Goal: Task Accomplishment & Management: Use online tool/utility

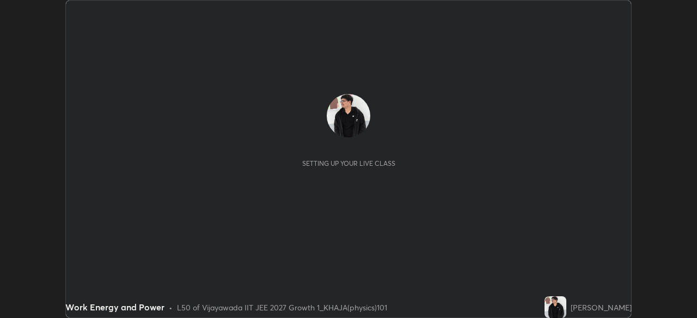
scroll to position [318, 697]
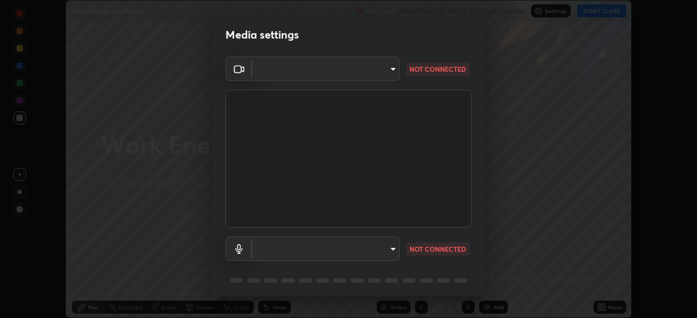
type input "d58fe3fcfc59e4750d52d9201d0ea35a07d3f0dad02a693c86db4369b3c93ba8"
type input "default"
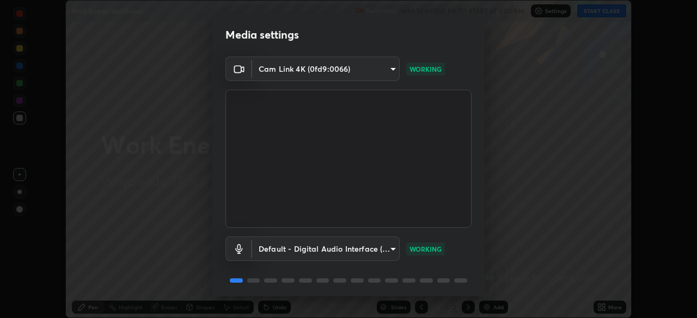
scroll to position [39, 0]
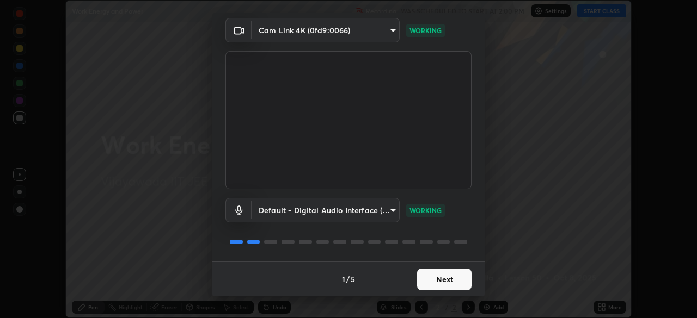
click at [447, 278] on button "Next" at bounding box center [444, 280] width 54 height 22
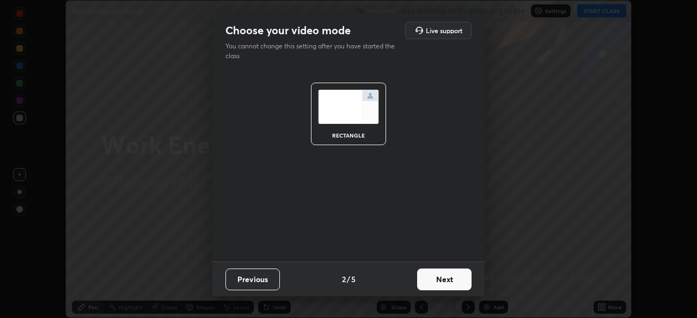
scroll to position [0, 0]
click at [452, 284] on button "Next" at bounding box center [444, 280] width 54 height 22
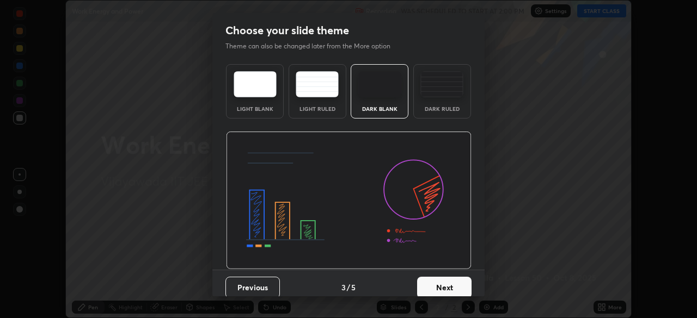
click at [458, 106] on div "Dark Ruled" at bounding box center [442, 91] width 58 height 54
click at [446, 283] on button "Next" at bounding box center [444, 288] width 54 height 22
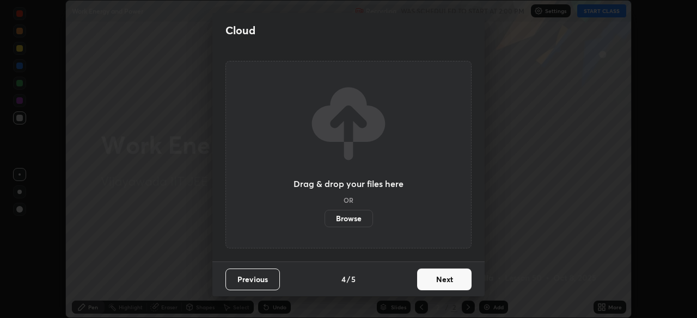
click at [454, 279] on button "Next" at bounding box center [444, 280] width 54 height 22
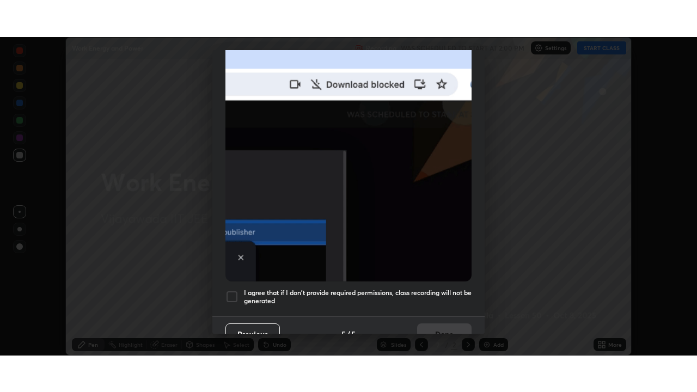
scroll to position [261, 0]
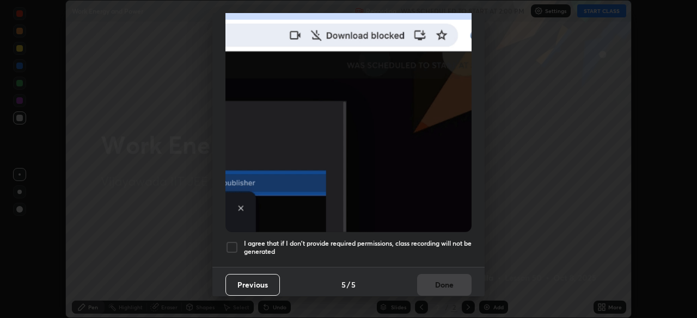
click at [230, 242] on div at bounding box center [231, 247] width 13 height 13
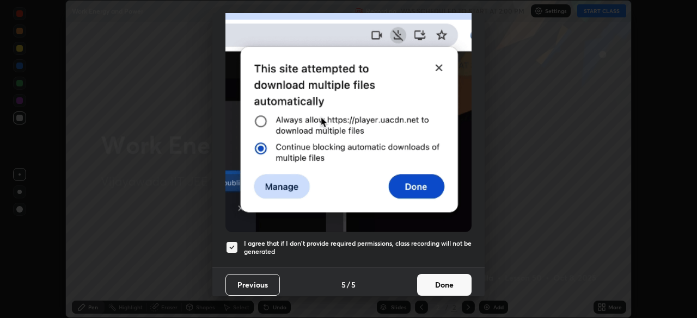
click at [453, 279] on button "Done" at bounding box center [444, 285] width 54 height 22
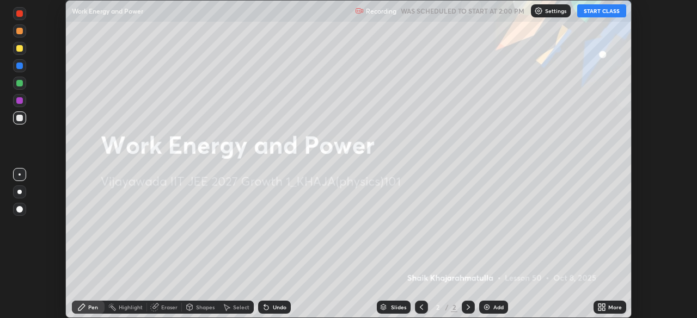
click at [494, 305] on div "Add" at bounding box center [498, 307] width 10 height 5
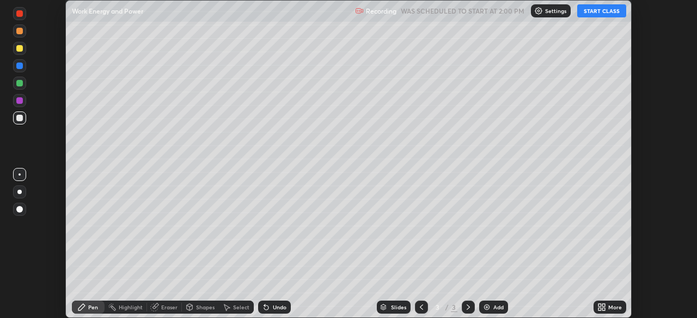
click at [608, 306] on div "More" at bounding box center [615, 307] width 14 height 5
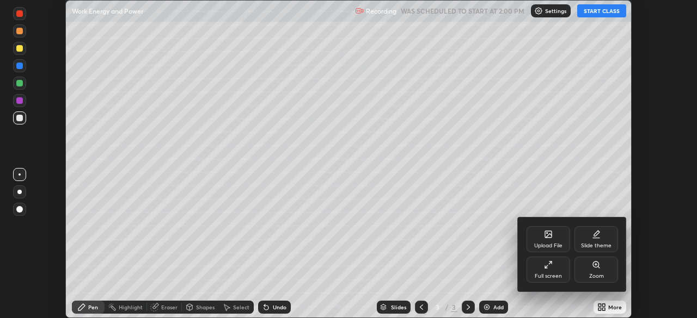
click at [556, 276] on div "Full screen" at bounding box center [547, 276] width 27 height 5
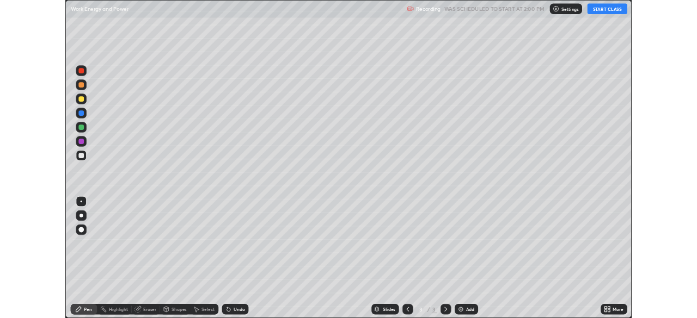
scroll to position [392, 697]
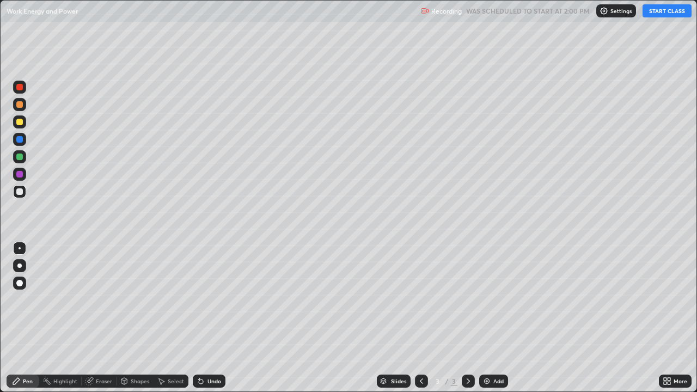
click at [22, 124] on div at bounding box center [19, 122] width 7 height 7
click at [659, 9] on button "START CLASS" at bounding box center [666, 10] width 49 height 13
click at [17, 191] on div at bounding box center [19, 191] width 7 height 7
click at [19, 159] on div at bounding box center [19, 156] width 7 height 7
click at [21, 192] on div at bounding box center [19, 191] width 7 height 7
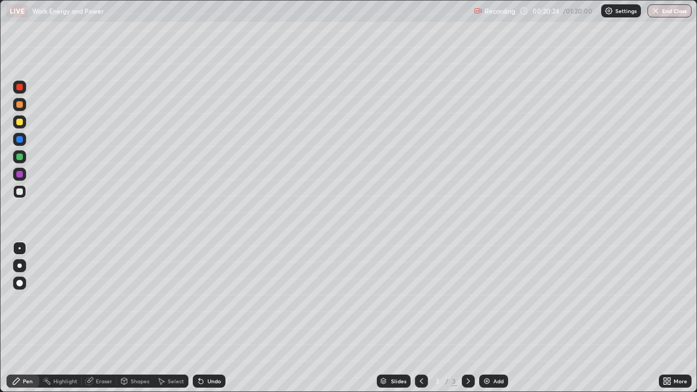
click at [20, 128] on div at bounding box center [19, 121] width 13 height 13
click at [21, 191] on div at bounding box center [19, 191] width 7 height 7
click at [20, 157] on div at bounding box center [19, 156] width 7 height 7
click at [210, 318] on div "Undo" at bounding box center [209, 380] width 33 height 13
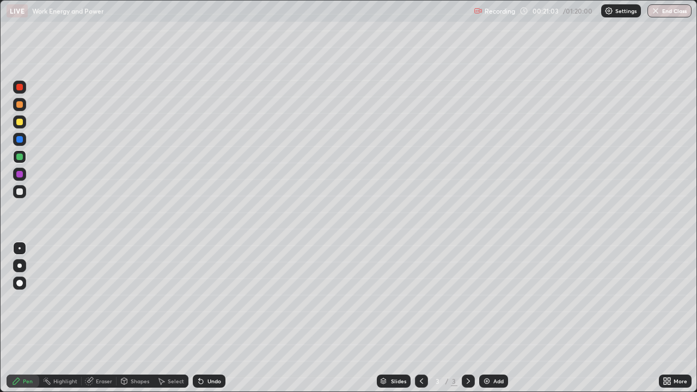
click at [23, 192] on div at bounding box center [19, 191] width 13 height 13
click at [22, 125] on div at bounding box center [19, 121] width 13 height 13
click at [210, 318] on div "Undo" at bounding box center [214, 380] width 14 height 5
click at [209, 318] on div "Undo" at bounding box center [209, 380] width 33 height 13
click at [207, 318] on div "Undo" at bounding box center [209, 380] width 33 height 13
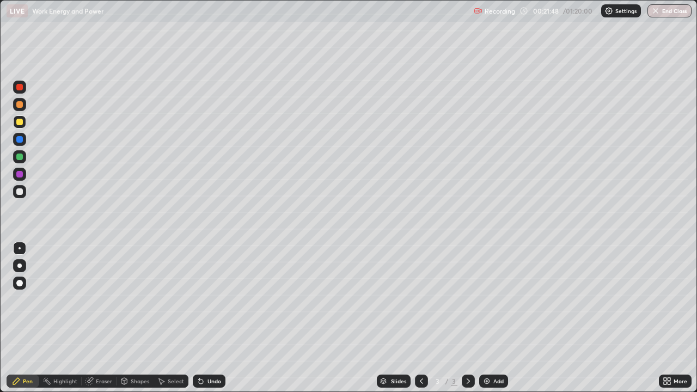
click at [207, 318] on div "Undo" at bounding box center [209, 380] width 33 height 13
click at [23, 192] on div at bounding box center [19, 191] width 13 height 13
click at [486, 318] on img at bounding box center [486, 381] width 9 height 9
click at [18, 124] on div at bounding box center [19, 122] width 7 height 7
click at [32, 58] on div "Erase all" at bounding box center [20, 196] width 26 height 348
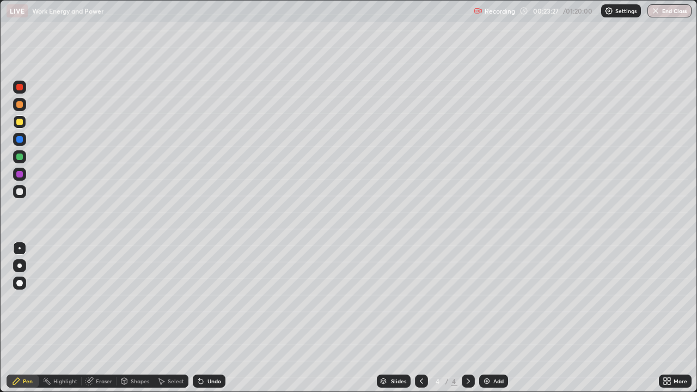
click at [32, 61] on div "Erase all" at bounding box center [20, 196] width 26 height 348
click at [22, 192] on div at bounding box center [19, 191] width 7 height 7
click at [211, 318] on div "Undo" at bounding box center [214, 380] width 14 height 5
click at [420, 318] on icon at bounding box center [421, 381] width 9 height 9
click at [463, 318] on div at bounding box center [467, 380] width 13 height 13
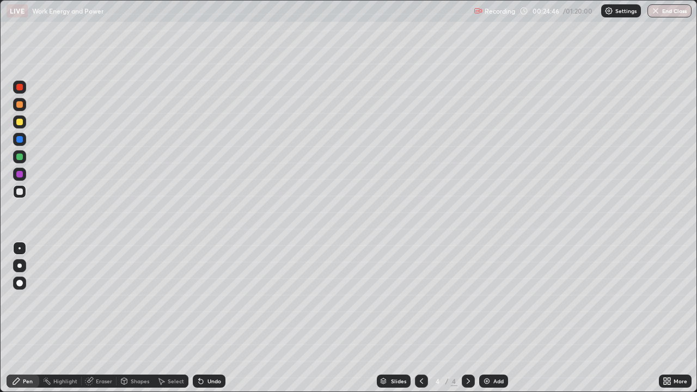
click at [20, 122] on div at bounding box center [19, 122] width 7 height 7
click at [21, 189] on div at bounding box center [19, 191] width 7 height 7
click at [19, 157] on div at bounding box center [19, 156] width 7 height 7
click at [218, 318] on div "Undo" at bounding box center [214, 380] width 14 height 5
click at [207, 318] on div "Undo" at bounding box center [209, 380] width 33 height 13
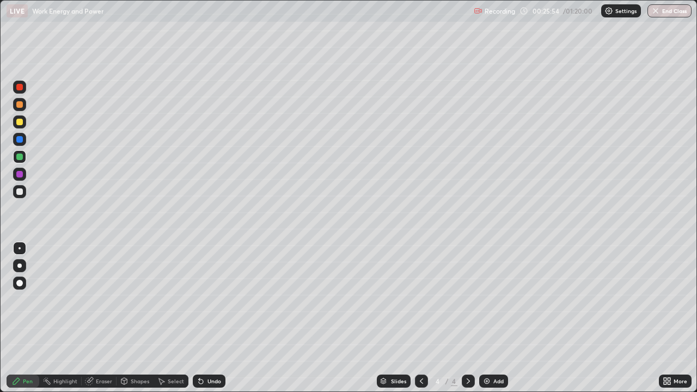
click at [19, 191] on div at bounding box center [19, 191] width 7 height 7
click at [17, 159] on div at bounding box center [19, 156] width 7 height 7
click at [21, 190] on div at bounding box center [19, 191] width 7 height 7
click at [485, 318] on img at bounding box center [486, 381] width 9 height 9
click at [21, 157] on div at bounding box center [19, 156] width 7 height 7
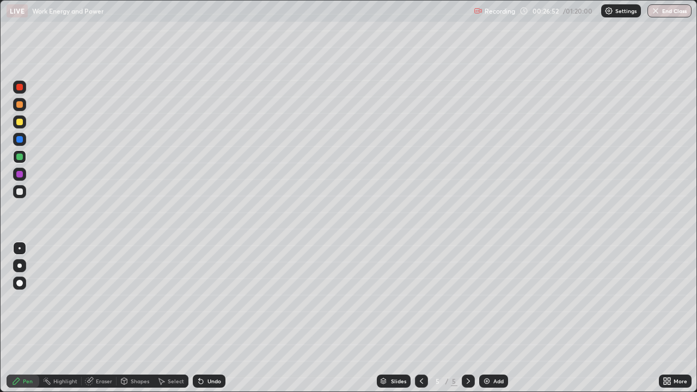
click at [19, 124] on div at bounding box center [19, 122] width 7 height 7
click at [24, 195] on div at bounding box center [19, 191] width 13 height 13
click at [21, 159] on div at bounding box center [19, 156] width 7 height 7
click at [21, 194] on div at bounding box center [19, 191] width 7 height 7
click at [16, 124] on div at bounding box center [19, 121] width 13 height 13
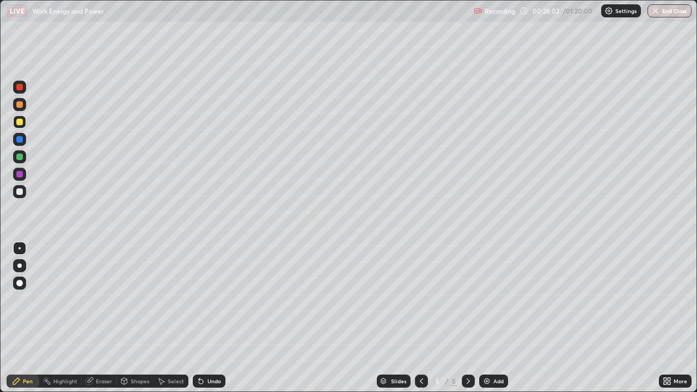
click at [199, 318] on icon at bounding box center [201, 381] width 4 height 4
click at [200, 318] on icon at bounding box center [201, 381] width 4 height 4
click at [20, 191] on div at bounding box center [19, 191] width 7 height 7
click at [21, 158] on div at bounding box center [19, 156] width 7 height 7
click at [21, 197] on div at bounding box center [19, 191] width 13 height 13
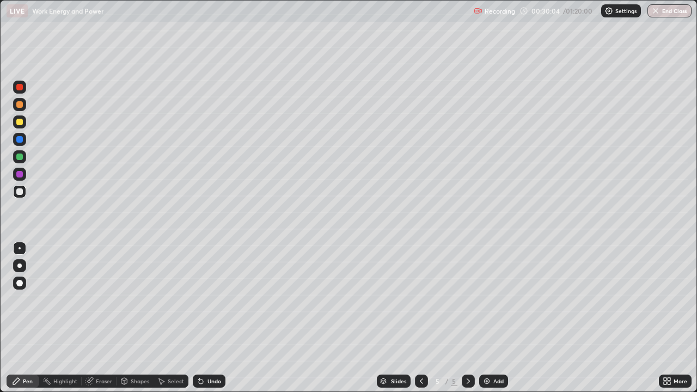
click at [21, 192] on div at bounding box center [19, 191] width 7 height 7
click at [482, 318] on img at bounding box center [486, 381] width 9 height 9
click at [20, 158] on div at bounding box center [19, 156] width 7 height 7
click at [203, 318] on div "Undo" at bounding box center [209, 380] width 33 height 13
click at [21, 189] on div at bounding box center [19, 191] width 7 height 7
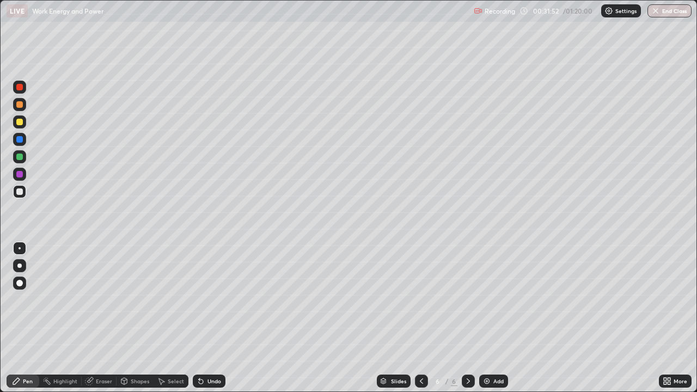
click at [19, 157] on div at bounding box center [19, 156] width 7 height 7
click at [20, 191] on div at bounding box center [19, 191] width 7 height 7
click at [208, 318] on div "Undo" at bounding box center [214, 380] width 14 height 5
click at [20, 121] on div at bounding box center [19, 122] width 7 height 7
click at [21, 192] on div at bounding box center [19, 191] width 7 height 7
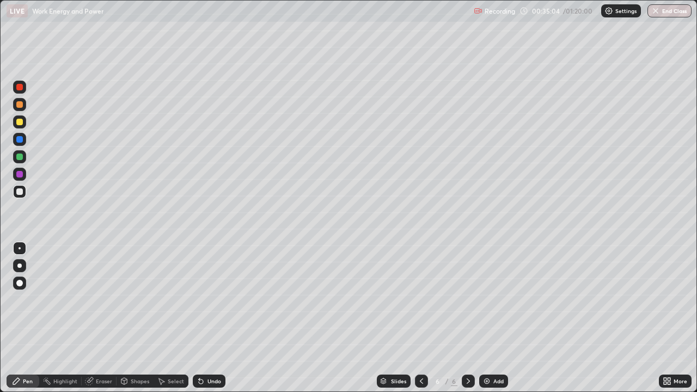
click at [204, 318] on icon at bounding box center [200, 381] width 9 height 9
click at [207, 318] on div "Undo" at bounding box center [214, 380] width 14 height 5
click at [207, 318] on div "Undo" at bounding box center [209, 380] width 33 height 13
click at [206, 318] on div "Undo" at bounding box center [209, 380] width 33 height 13
click at [205, 318] on div "Undo" at bounding box center [209, 380] width 33 height 13
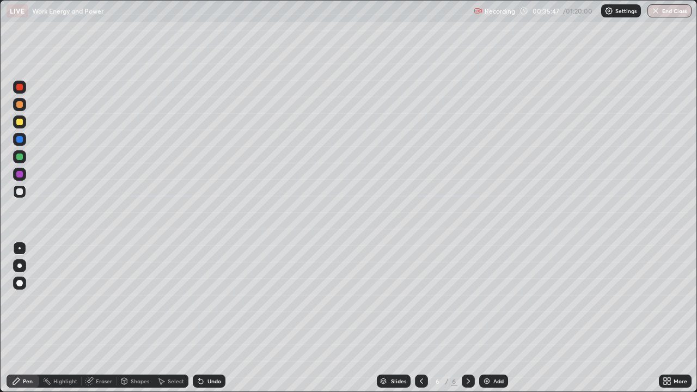
click at [205, 318] on div "Undo" at bounding box center [209, 380] width 33 height 13
click at [207, 318] on div "Undo" at bounding box center [209, 380] width 33 height 13
click at [484, 318] on img at bounding box center [486, 381] width 9 height 9
click at [20, 122] on div at bounding box center [19, 122] width 7 height 7
click at [32, 45] on div "Erase all" at bounding box center [20, 196] width 26 height 348
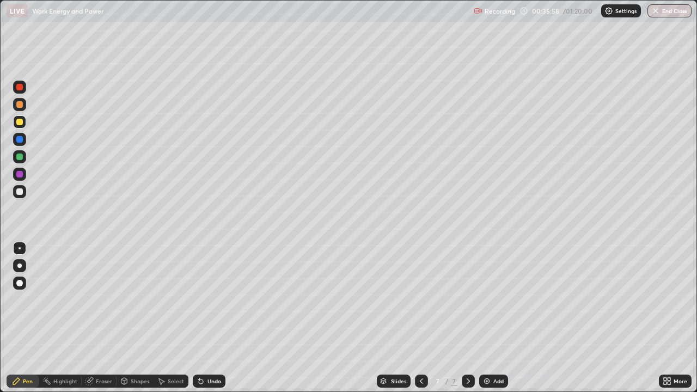
click at [30, 45] on div "Erase all" at bounding box center [20, 196] width 26 height 348
click at [209, 318] on div "Undo" at bounding box center [214, 380] width 14 height 5
click at [208, 318] on div "Undo" at bounding box center [209, 380] width 33 height 13
click at [21, 192] on div at bounding box center [19, 191] width 7 height 7
click at [22, 156] on div at bounding box center [19, 156] width 7 height 7
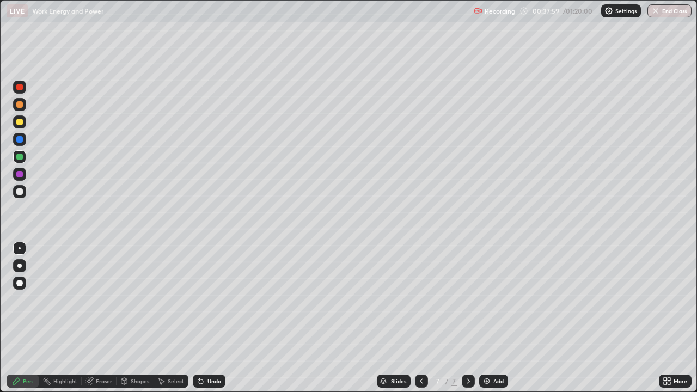
click at [214, 318] on div "Undo" at bounding box center [214, 380] width 14 height 5
click at [15, 126] on div at bounding box center [19, 121] width 13 height 13
click at [200, 318] on div "Undo" at bounding box center [209, 380] width 33 height 13
click at [204, 318] on div "Undo" at bounding box center [209, 380] width 33 height 13
click at [205, 318] on div "Undo" at bounding box center [209, 380] width 33 height 13
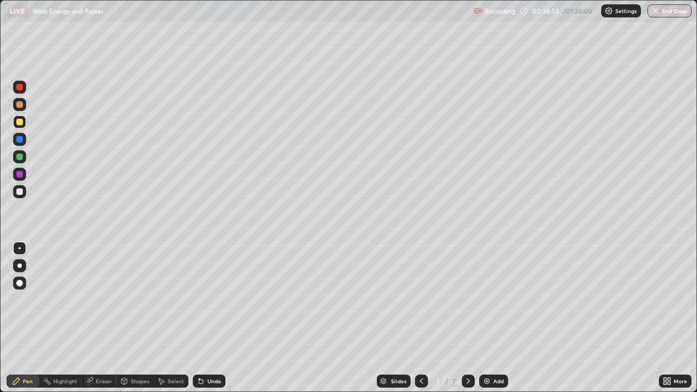
click at [20, 190] on div at bounding box center [19, 191] width 7 height 7
click at [207, 318] on div "Undo" at bounding box center [209, 380] width 33 height 13
click at [211, 318] on div "Undo" at bounding box center [209, 380] width 33 height 13
click at [210, 318] on div "Undo" at bounding box center [209, 380] width 33 height 13
click at [19, 157] on div at bounding box center [19, 156] width 7 height 7
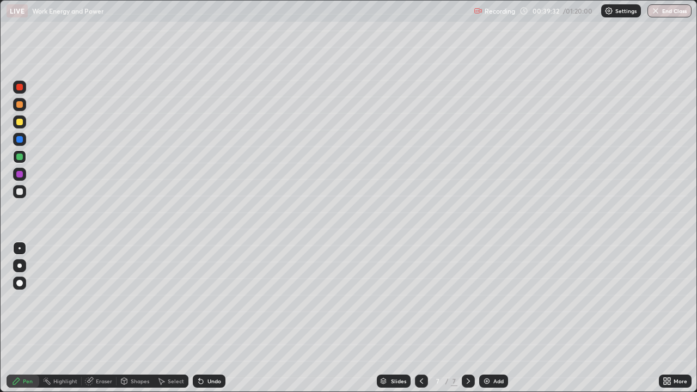
click at [21, 192] on div at bounding box center [19, 191] width 7 height 7
click at [17, 122] on div at bounding box center [19, 122] width 7 height 7
click at [18, 158] on div at bounding box center [19, 156] width 7 height 7
click at [205, 318] on div "Undo" at bounding box center [209, 380] width 33 height 13
click at [21, 192] on div at bounding box center [19, 191] width 7 height 7
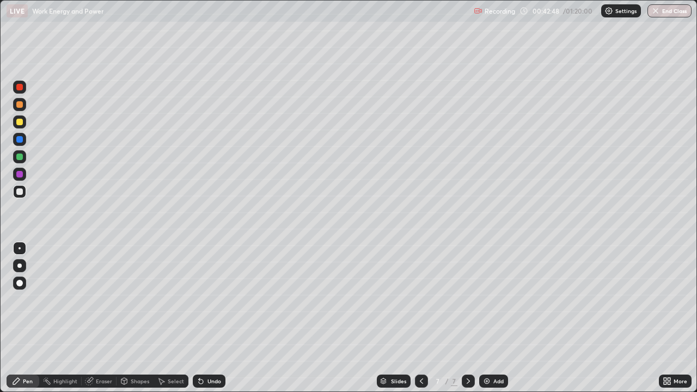
click at [205, 318] on div "Undo" at bounding box center [209, 380] width 33 height 13
click at [203, 318] on div "Undo" at bounding box center [209, 380] width 33 height 13
click at [205, 318] on div "Undo" at bounding box center [209, 380] width 33 height 13
click at [209, 318] on div "Undo" at bounding box center [214, 380] width 14 height 5
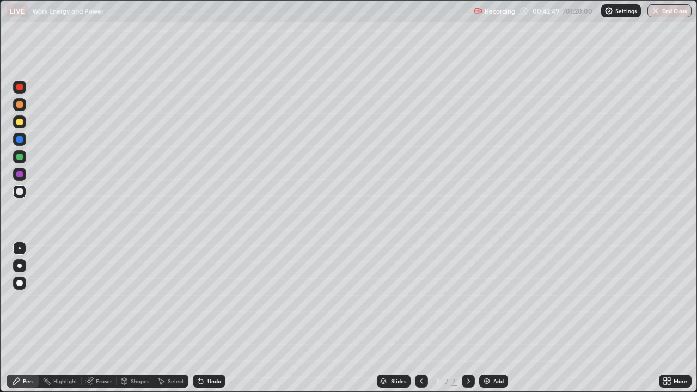
click at [208, 318] on div "Undo" at bounding box center [214, 380] width 14 height 5
click at [206, 318] on div "Undo" at bounding box center [209, 380] width 33 height 13
click at [205, 318] on div "Undo" at bounding box center [209, 380] width 33 height 13
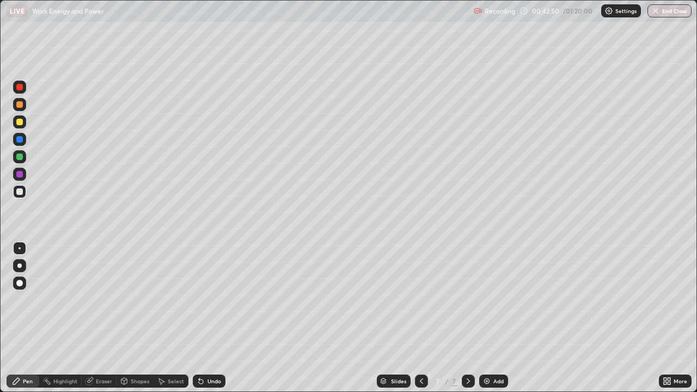
click at [205, 318] on div "Undo" at bounding box center [209, 380] width 33 height 13
click at [18, 120] on div at bounding box center [19, 122] width 7 height 7
click at [24, 189] on div at bounding box center [19, 191] width 13 height 13
click at [19, 126] on div at bounding box center [19, 121] width 13 height 13
click at [21, 190] on div at bounding box center [19, 191] width 7 height 7
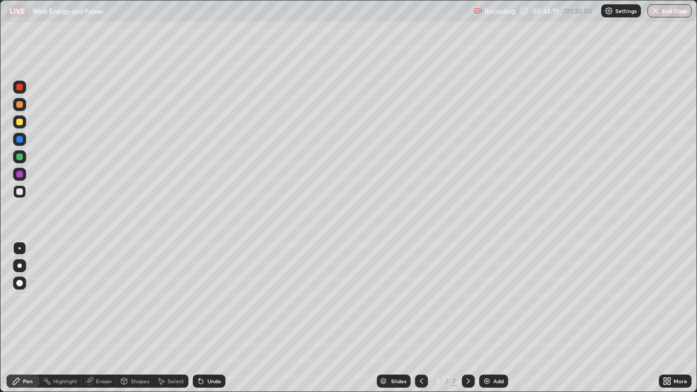
click at [19, 162] on div at bounding box center [19, 156] width 13 height 13
click at [18, 120] on div at bounding box center [19, 122] width 7 height 7
click at [22, 192] on div at bounding box center [19, 191] width 7 height 7
click at [488, 318] on img at bounding box center [486, 381] width 9 height 9
click at [201, 318] on icon at bounding box center [200, 381] width 9 height 9
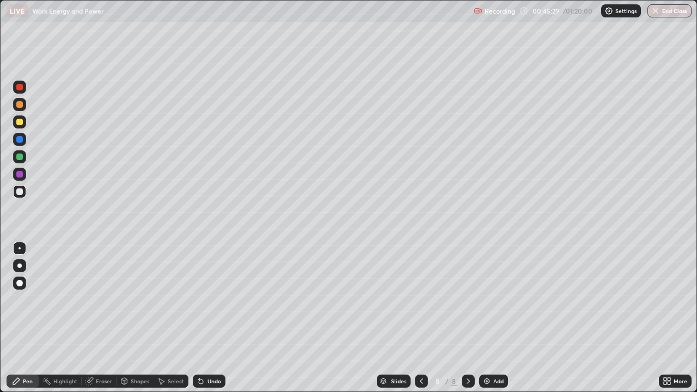
click at [205, 318] on div "Undo" at bounding box center [209, 380] width 33 height 13
click at [17, 123] on div at bounding box center [19, 122] width 7 height 7
click at [19, 193] on div at bounding box center [19, 191] width 7 height 7
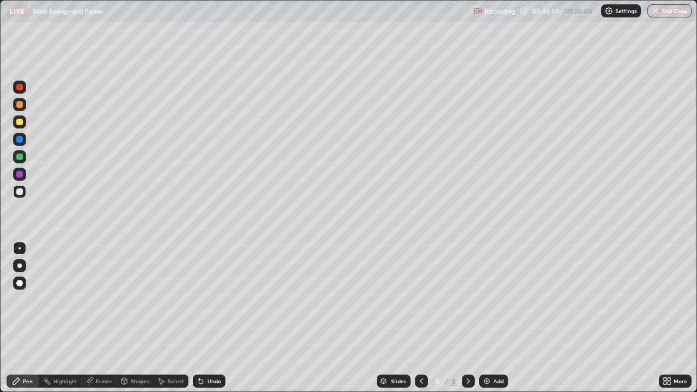
click at [199, 318] on icon at bounding box center [201, 381] width 4 height 4
click at [201, 318] on icon at bounding box center [201, 381] width 4 height 4
click at [202, 318] on icon at bounding box center [200, 381] width 9 height 9
click at [199, 318] on icon at bounding box center [201, 381] width 4 height 4
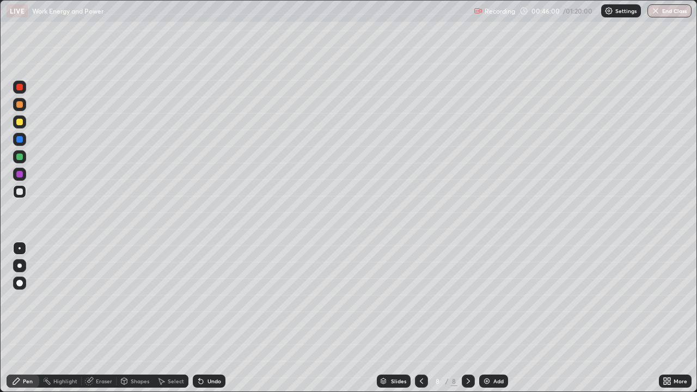
click at [199, 318] on icon at bounding box center [201, 381] width 4 height 4
click at [204, 318] on div "Undo" at bounding box center [209, 380] width 33 height 13
click at [205, 318] on div "Undo" at bounding box center [209, 380] width 33 height 13
click at [207, 318] on div "Undo" at bounding box center [214, 380] width 14 height 5
click at [19, 158] on div at bounding box center [19, 156] width 7 height 7
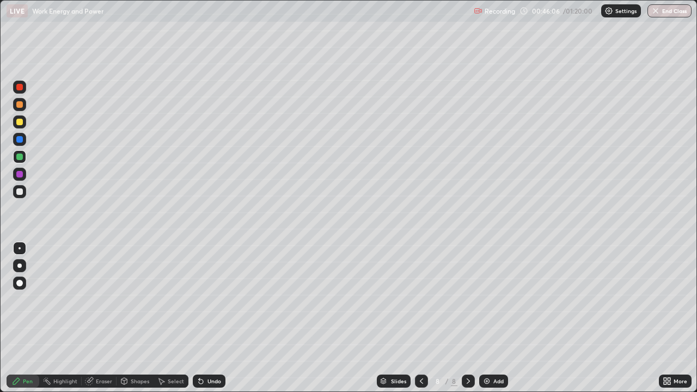
click at [21, 192] on div at bounding box center [19, 191] width 7 height 7
click at [417, 318] on div at bounding box center [421, 381] width 13 height 22
click at [466, 318] on icon at bounding box center [468, 381] width 9 height 9
click at [204, 318] on div "Undo" at bounding box center [209, 380] width 33 height 13
click at [203, 318] on icon at bounding box center [200, 381] width 9 height 9
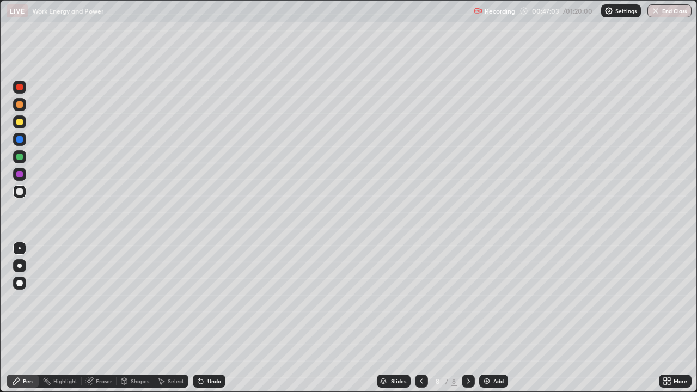
click at [209, 318] on div "Undo" at bounding box center [209, 380] width 33 height 13
click at [207, 318] on div "Undo" at bounding box center [214, 380] width 14 height 5
click at [20, 122] on div at bounding box center [19, 122] width 7 height 7
click at [22, 194] on div at bounding box center [19, 191] width 13 height 13
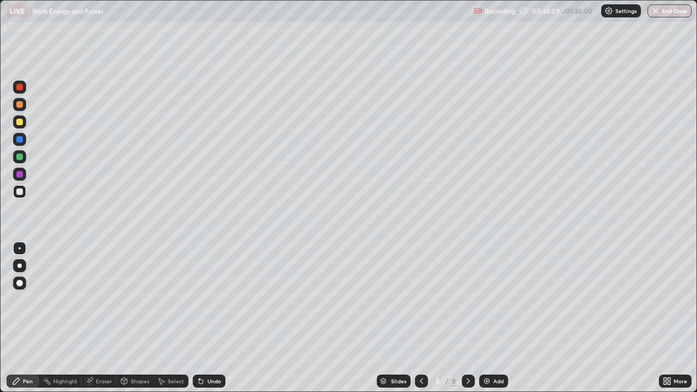
click at [211, 318] on div "Undo" at bounding box center [214, 380] width 14 height 5
click at [209, 318] on div "Undo" at bounding box center [214, 380] width 14 height 5
click at [420, 318] on icon at bounding box center [421, 381] width 9 height 9
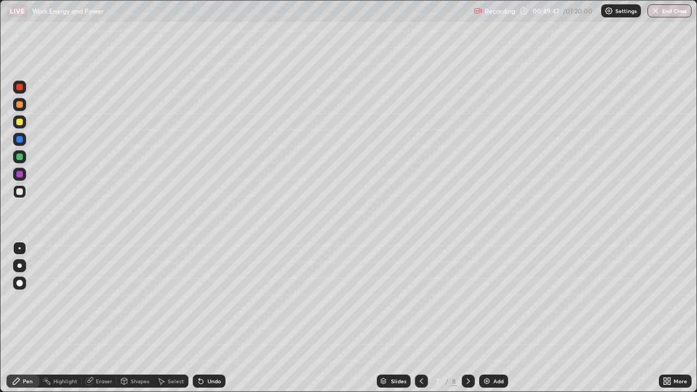
click at [420, 318] on icon at bounding box center [421, 381] width 9 height 9
click at [417, 318] on div at bounding box center [421, 380] width 13 height 13
click at [466, 318] on div at bounding box center [467, 380] width 13 height 13
click at [467, 318] on icon at bounding box center [468, 381] width 9 height 9
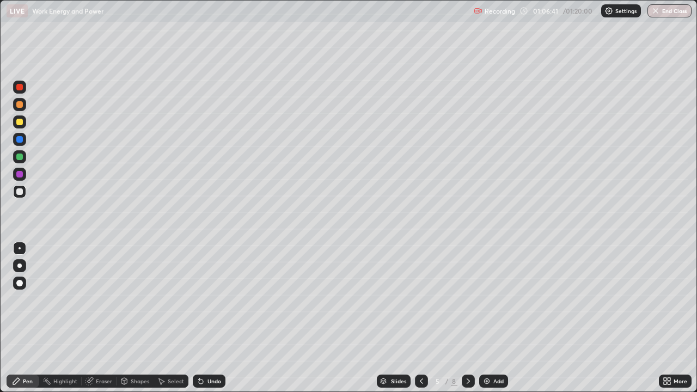
click at [467, 318] on icon at bounding box center [468, 381] width 9 height 9
click at [466, 318] on icon at bounding box center [467, 380] width 3 height 5
click at [685, 318] on div "More" at bounding box center [680, 380] width 14 height 5
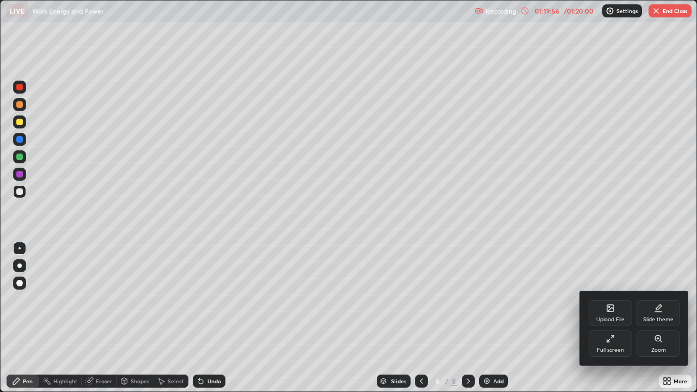
click at [618, 318] on div "Full screen" at bounding box center [610, 343] width 44 height 26
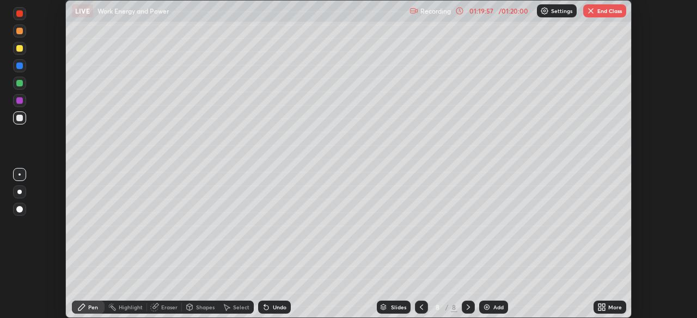
scroll to position [54098, 53720]
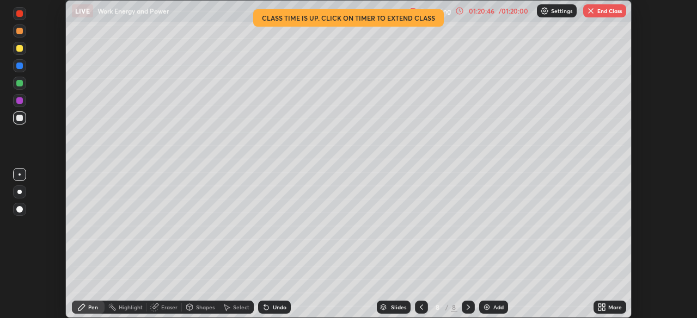
click at [615, 309] on div "More" at bounding box center [615, 307] width 14 height 5
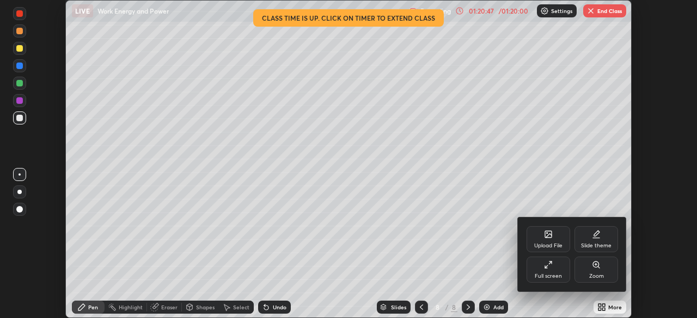
click at [606, 189] on div at bounding box center [348, 159] width 697 height 318
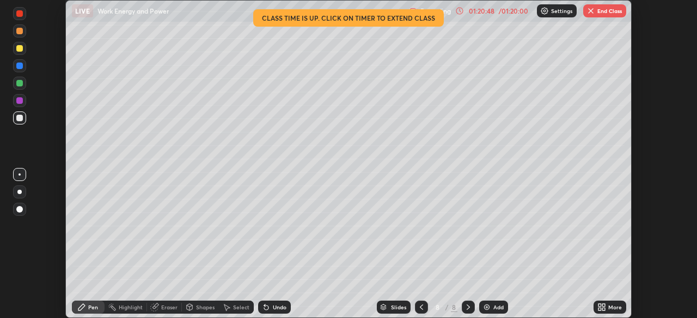
click at [610, 13] on button "End Class" at bounding box center [604, 10] width 43 height 13
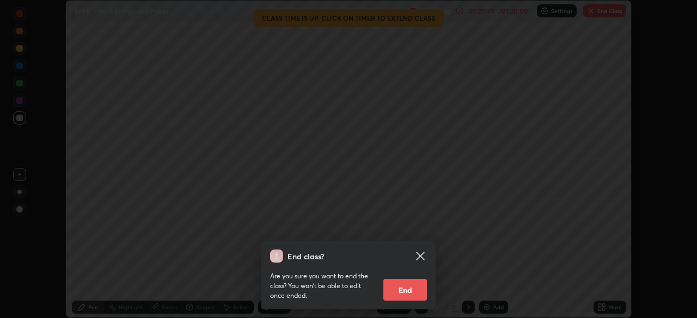
click at [413, 291] on button "End" at bounding box center [405, 290] width 44 height 22
